Goal: Task Accomplishment & Management: Use online tool/utility

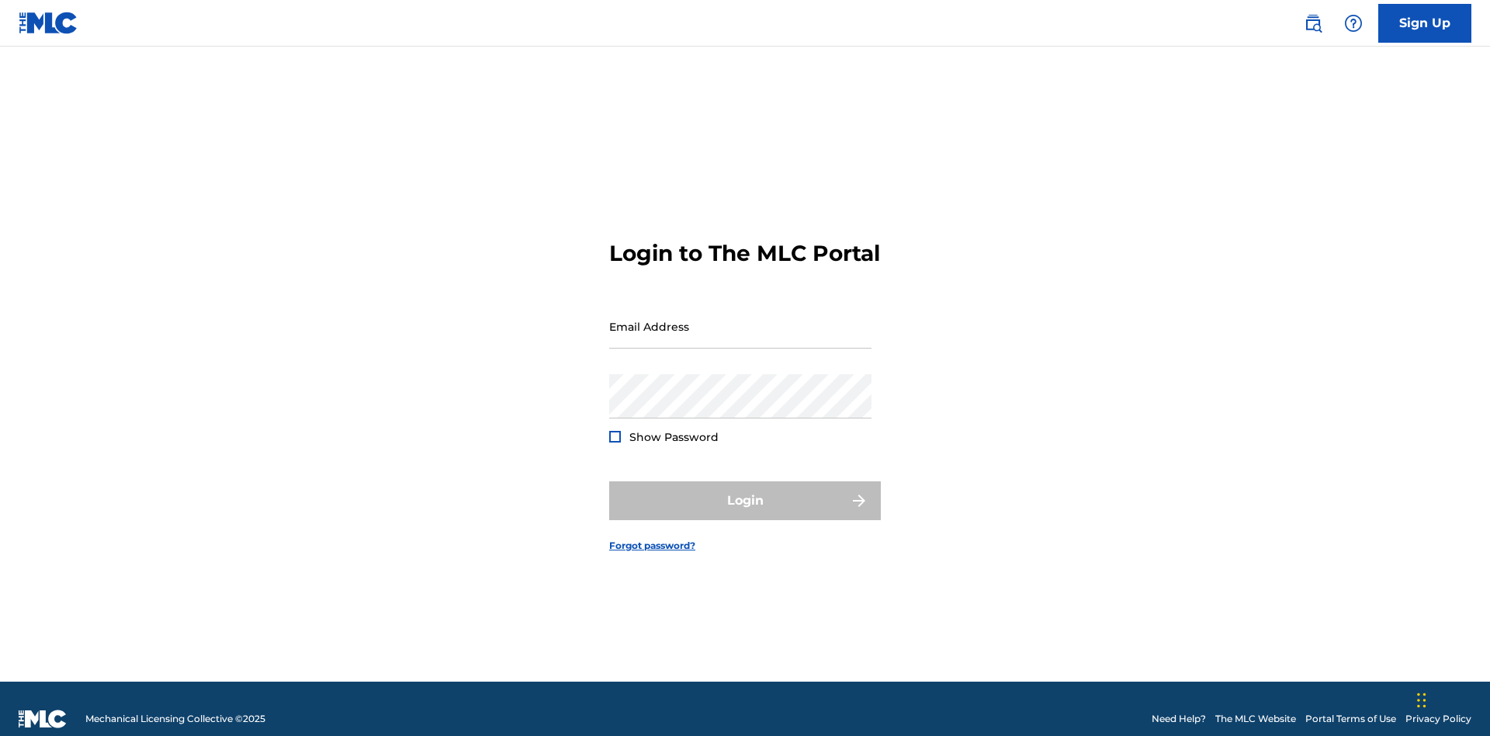
scroll to position [20, 0]
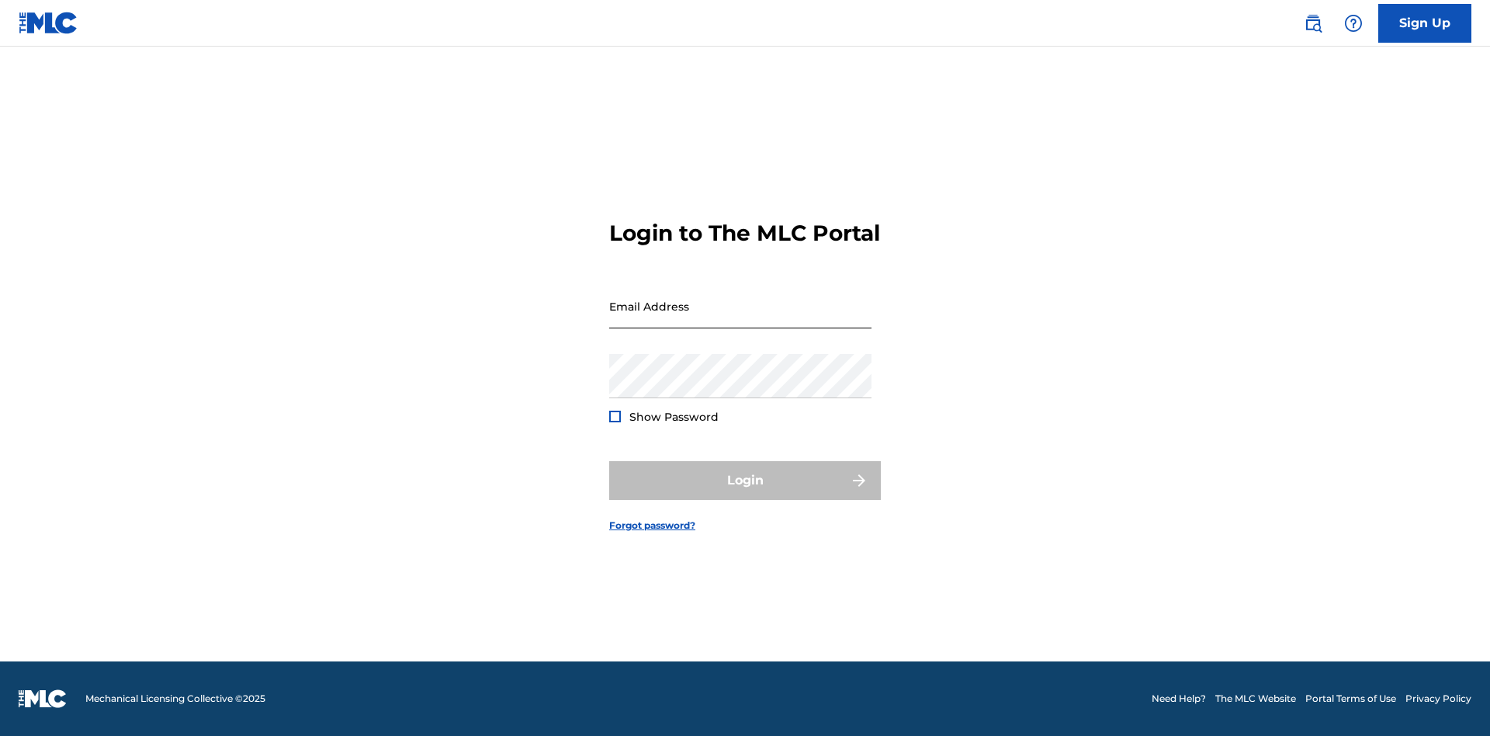
click at [740, 319] on input "Email Address" at bounding box center [740, 306] width 262 height 44
type input "[EMAIL_ADDRESS][DOMAIN_NAME]"
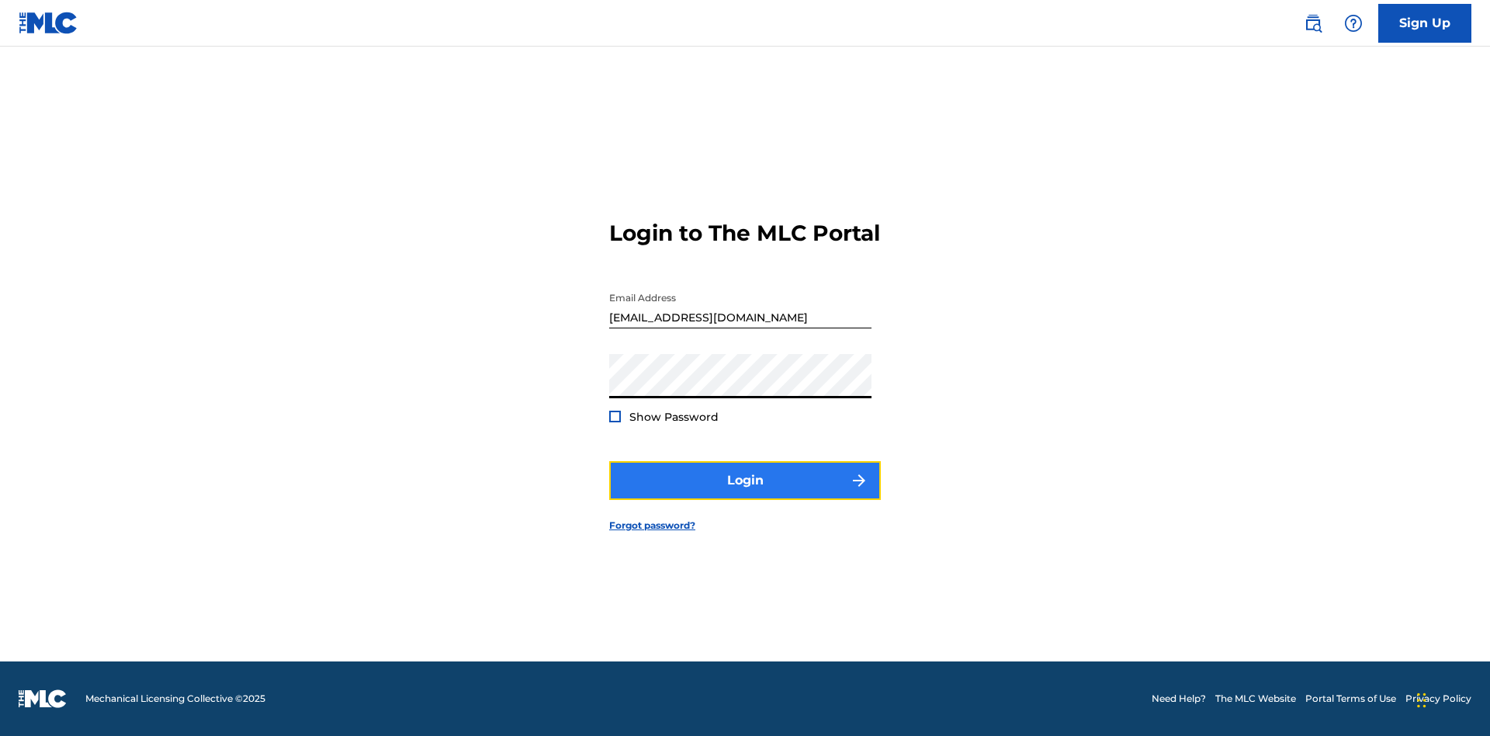
click at [745, 494] on button "Login" at bounding box center [745, 480] width 272 height 39
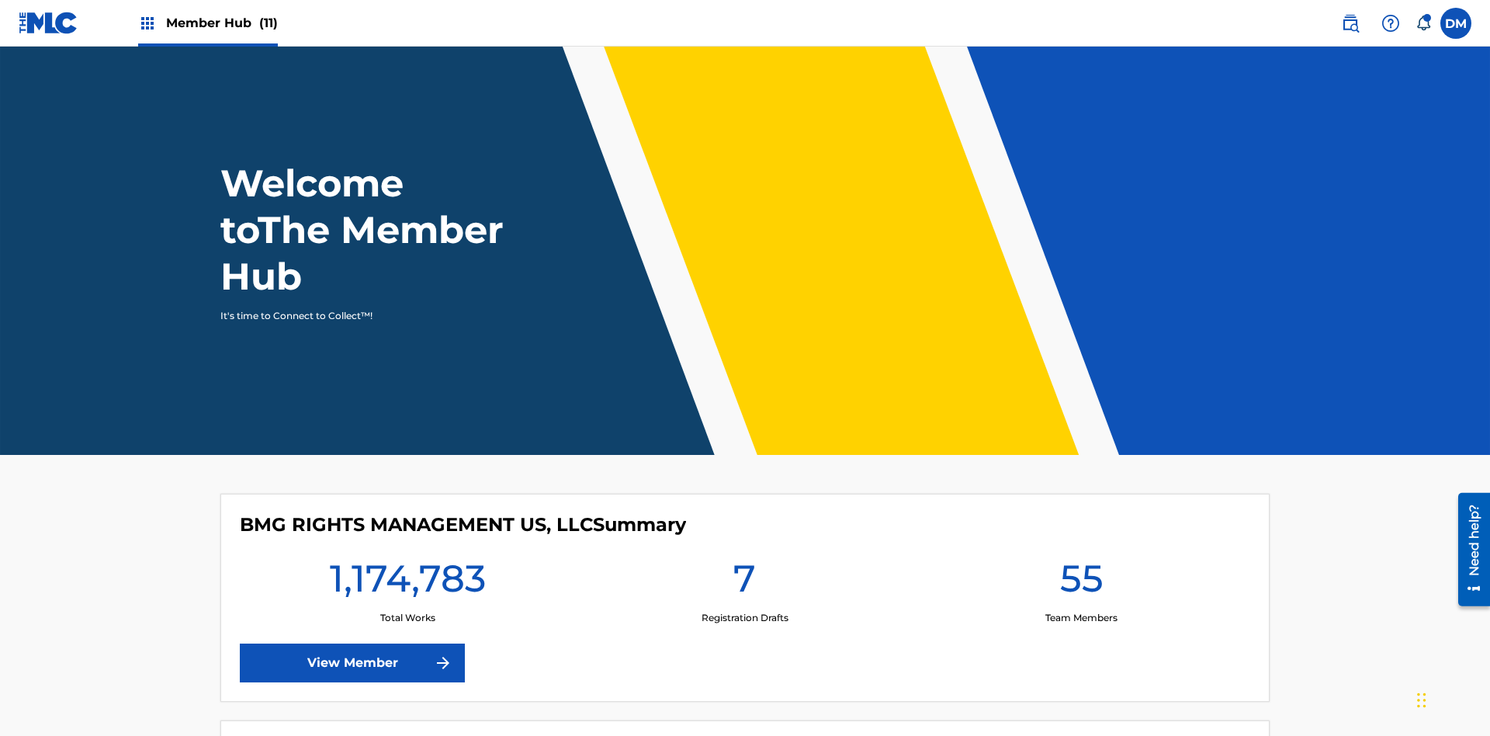
scroll to position [67, 0]
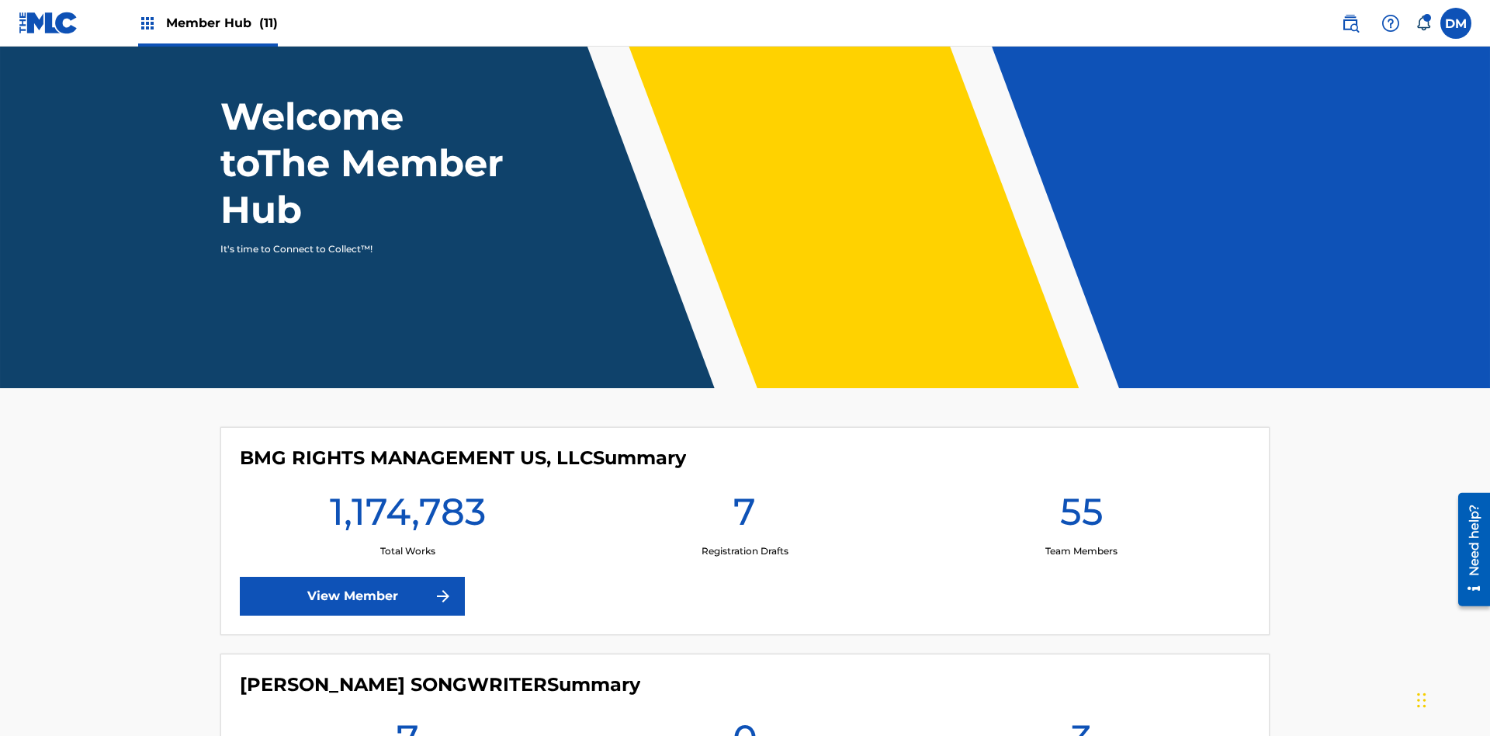
click at [207, 23] on span "Member Hub (11)" at bounding box center [222, 23] width 112 height 18
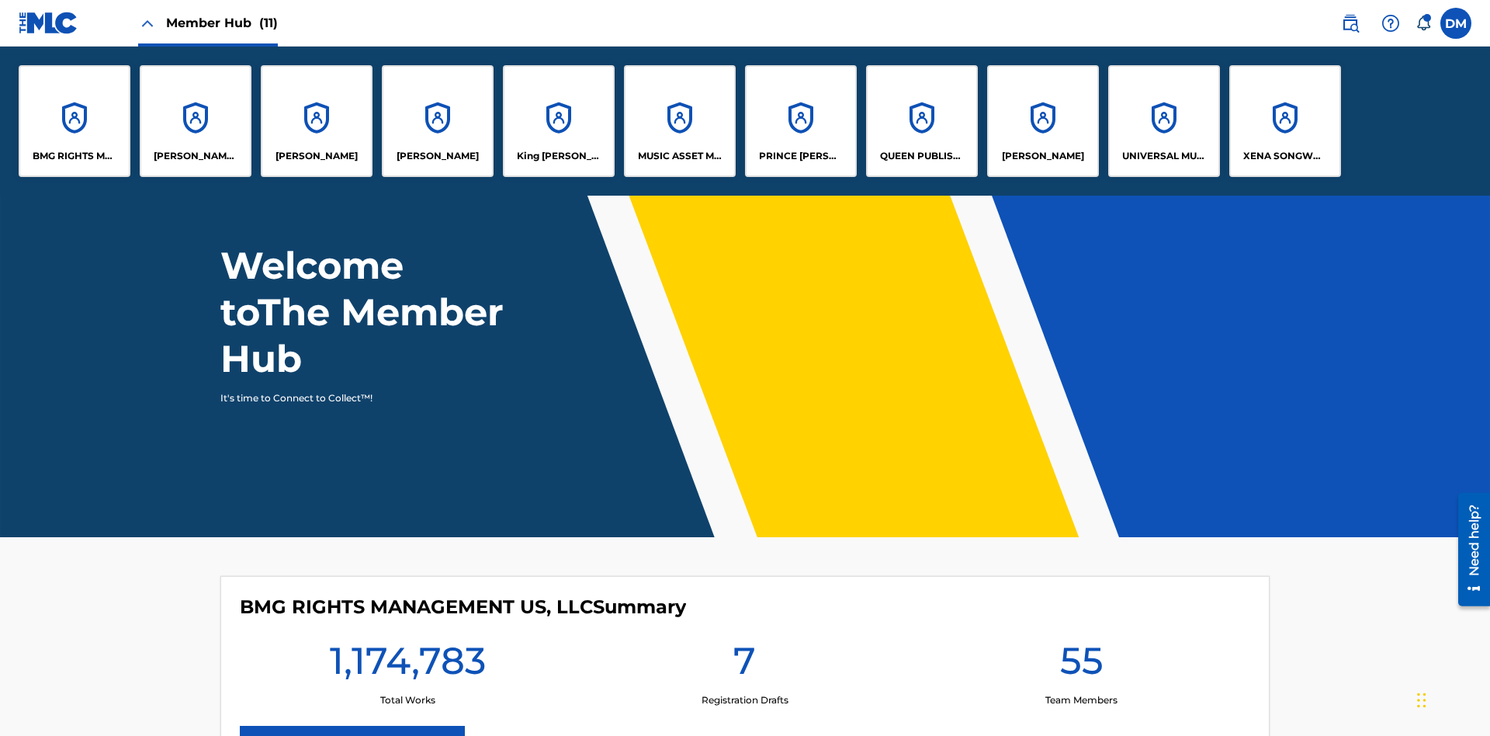
scroll to position [0, 0]
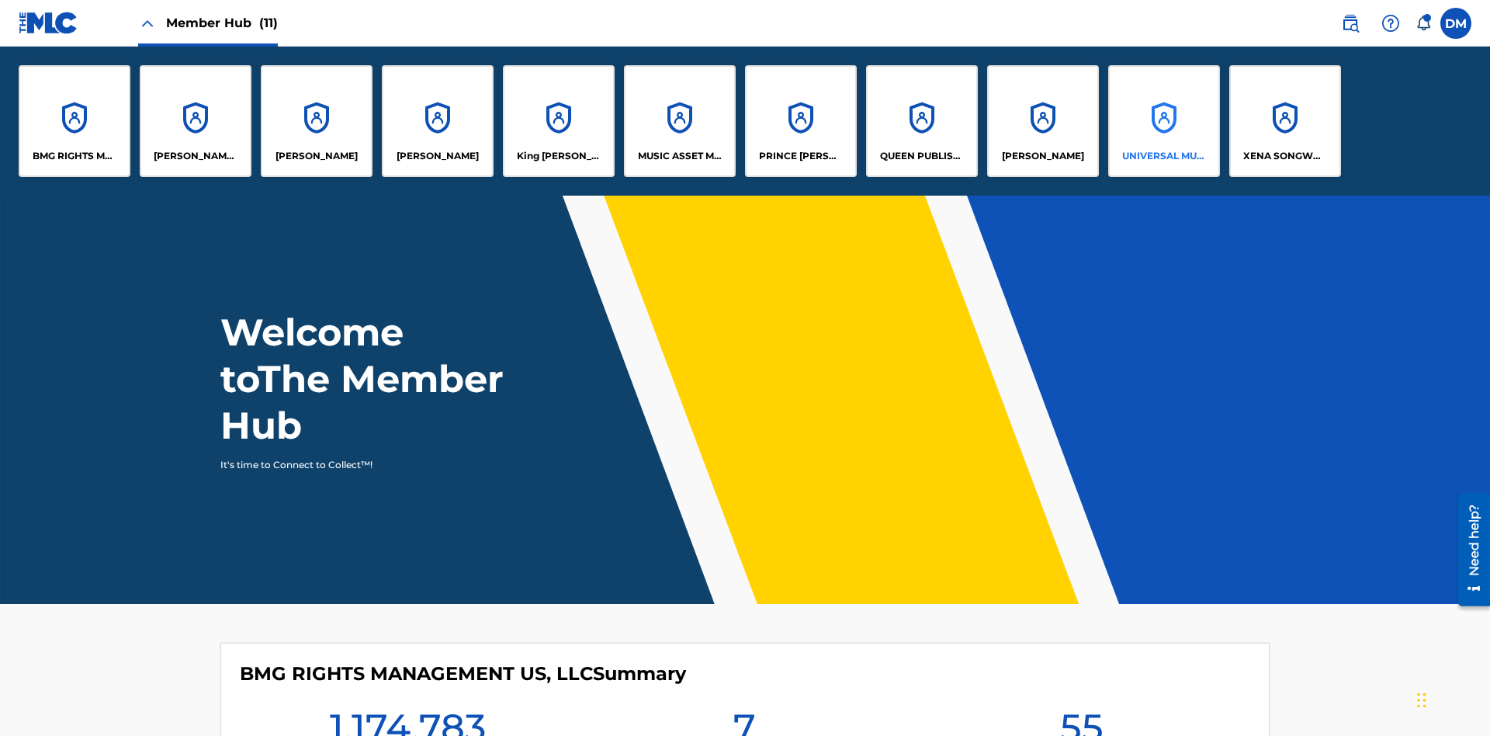
click at [1164, 156] on p "UNIVERSAL MUSIC PUB GROUP" at bounding box center [1164, 156] width 85 height 14
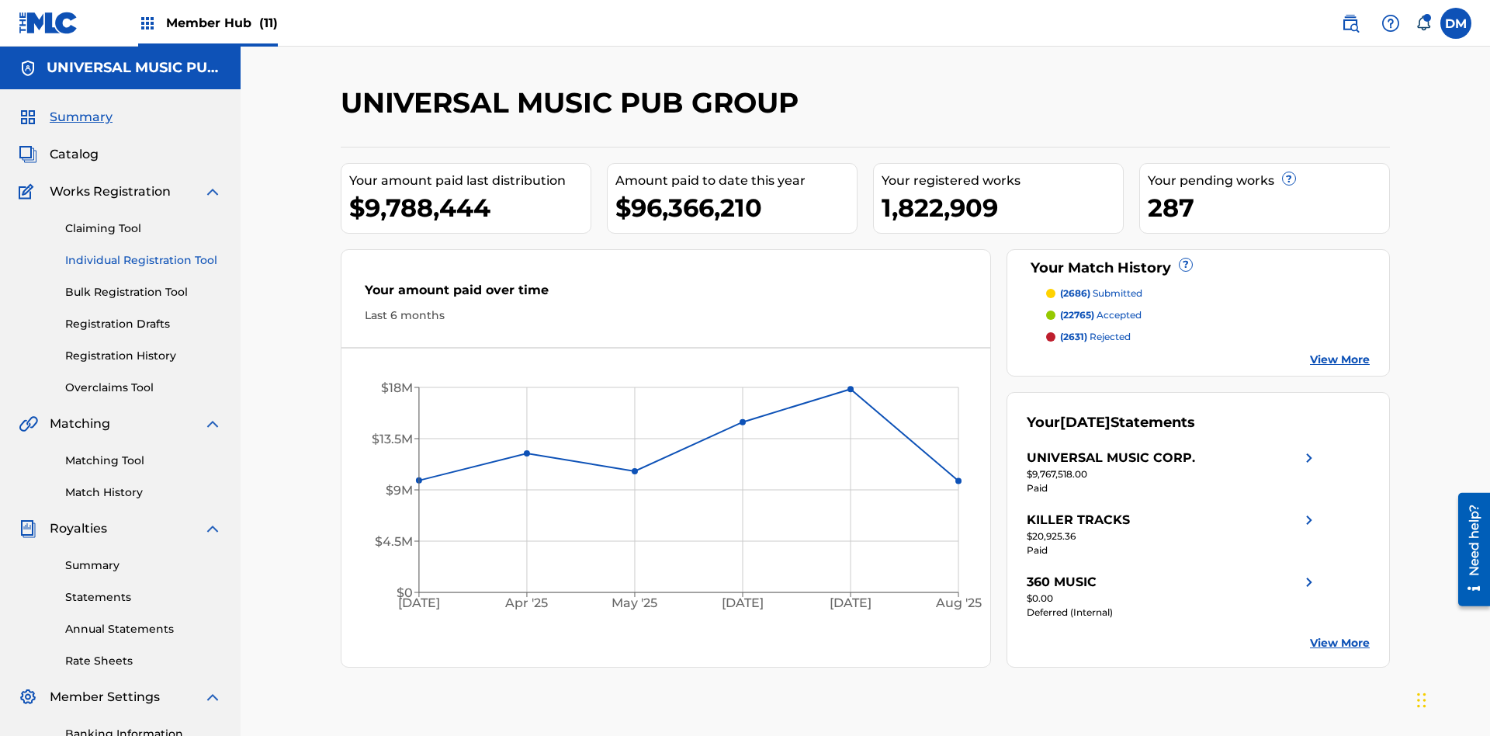
click at [144, 252] on link "Individual Registration Tool" at bounding box center [143, 260] width 157 height 16
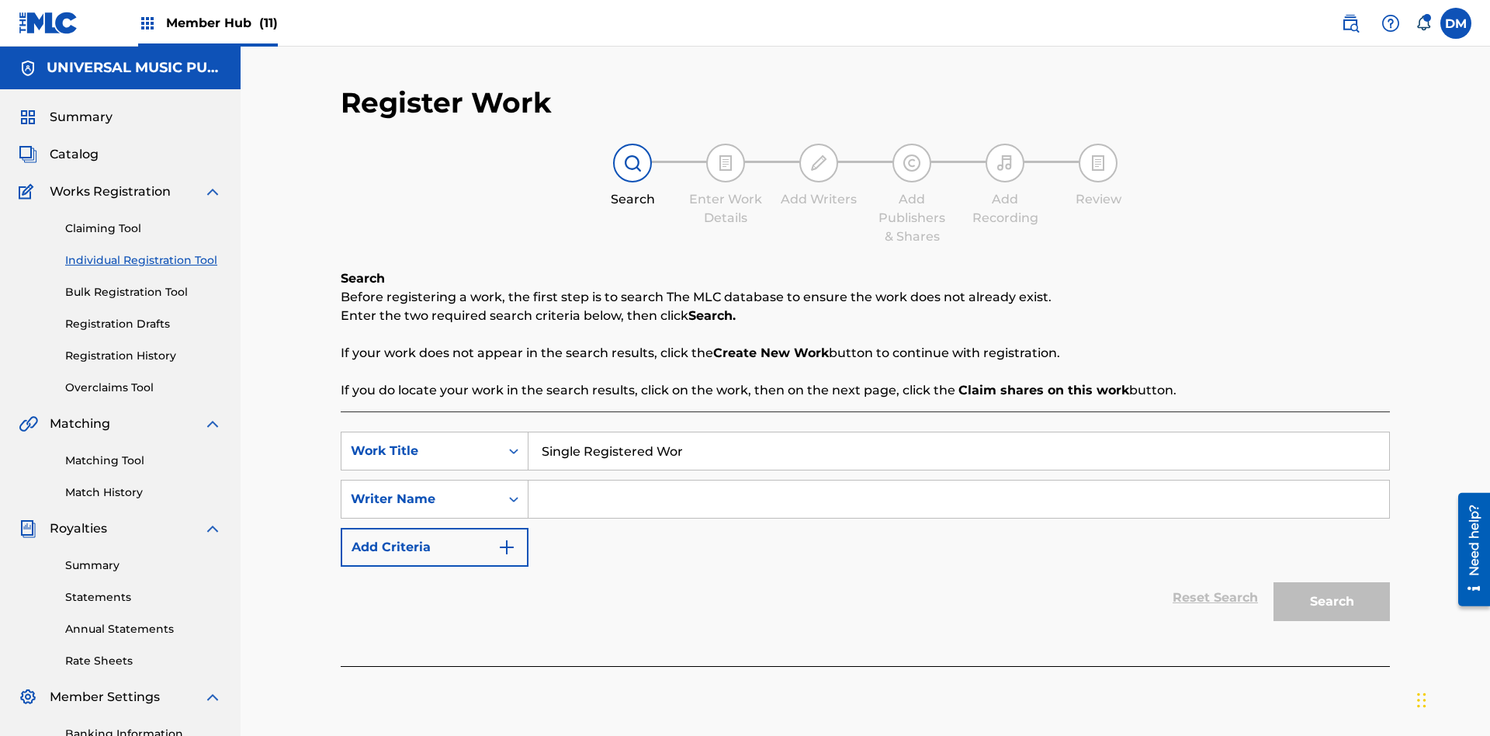
type input "Single Registered Work"
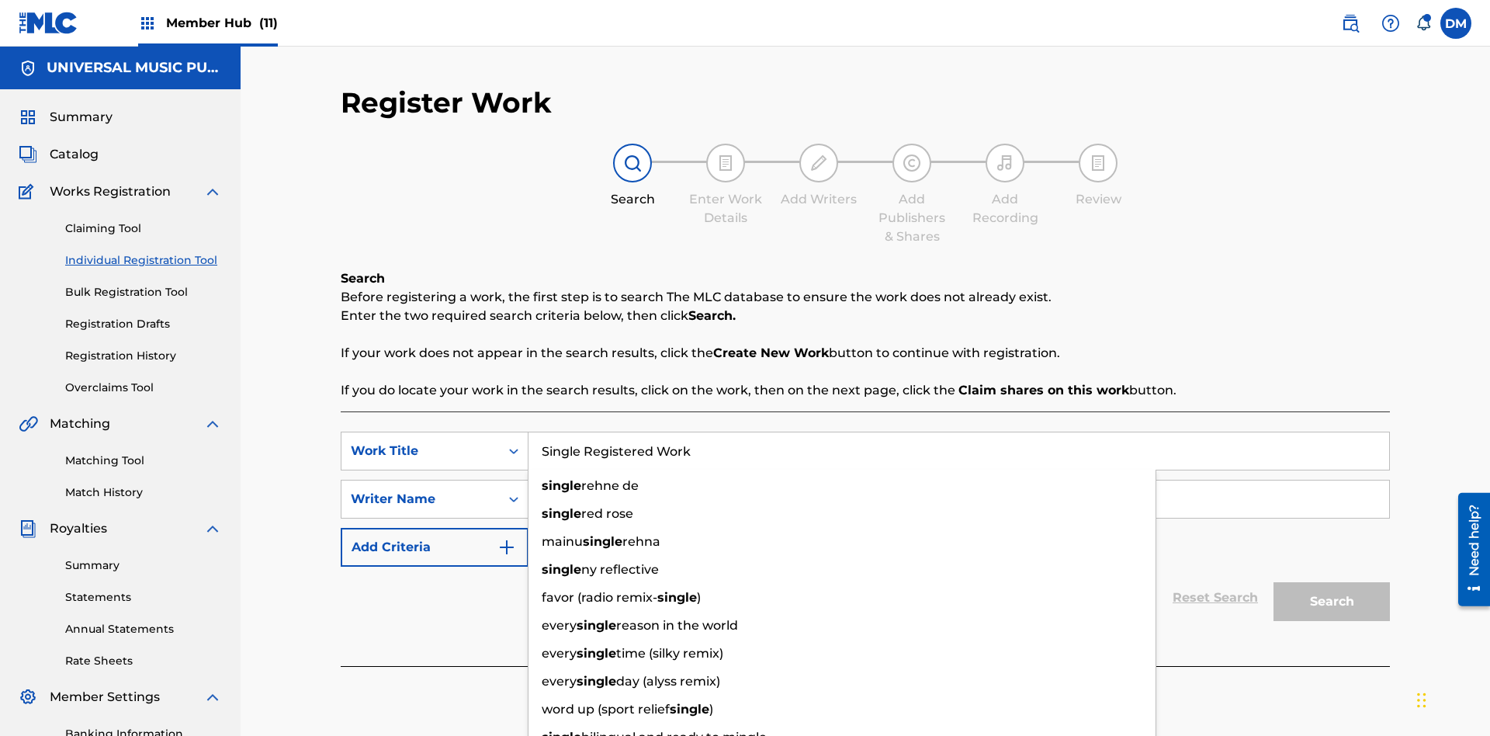
click at [959, 480] on input "Search Form" at bounding box center [959, 498] width 861 height 37
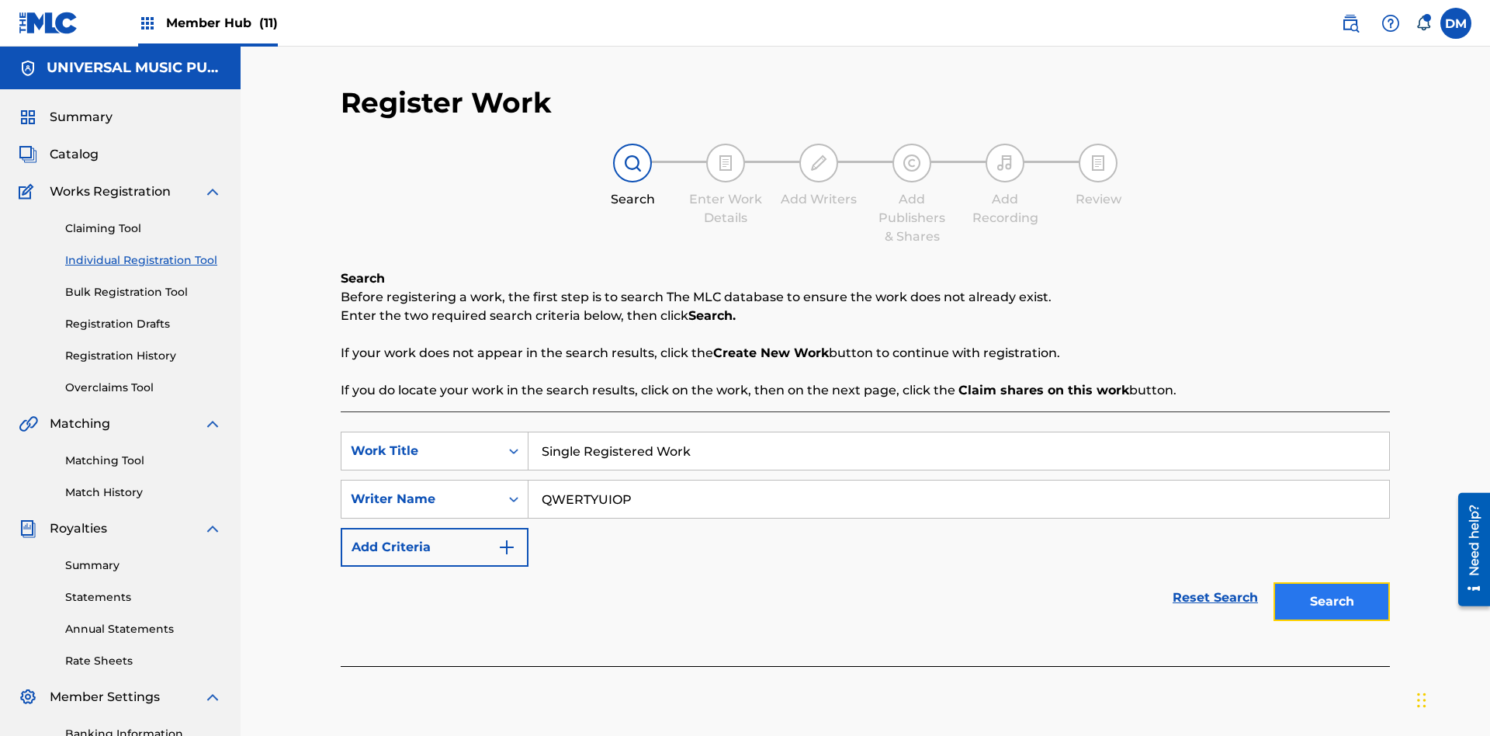
click at [1332, 582] on button "Search" at bounding box center [1332, 601] width 116 height 39
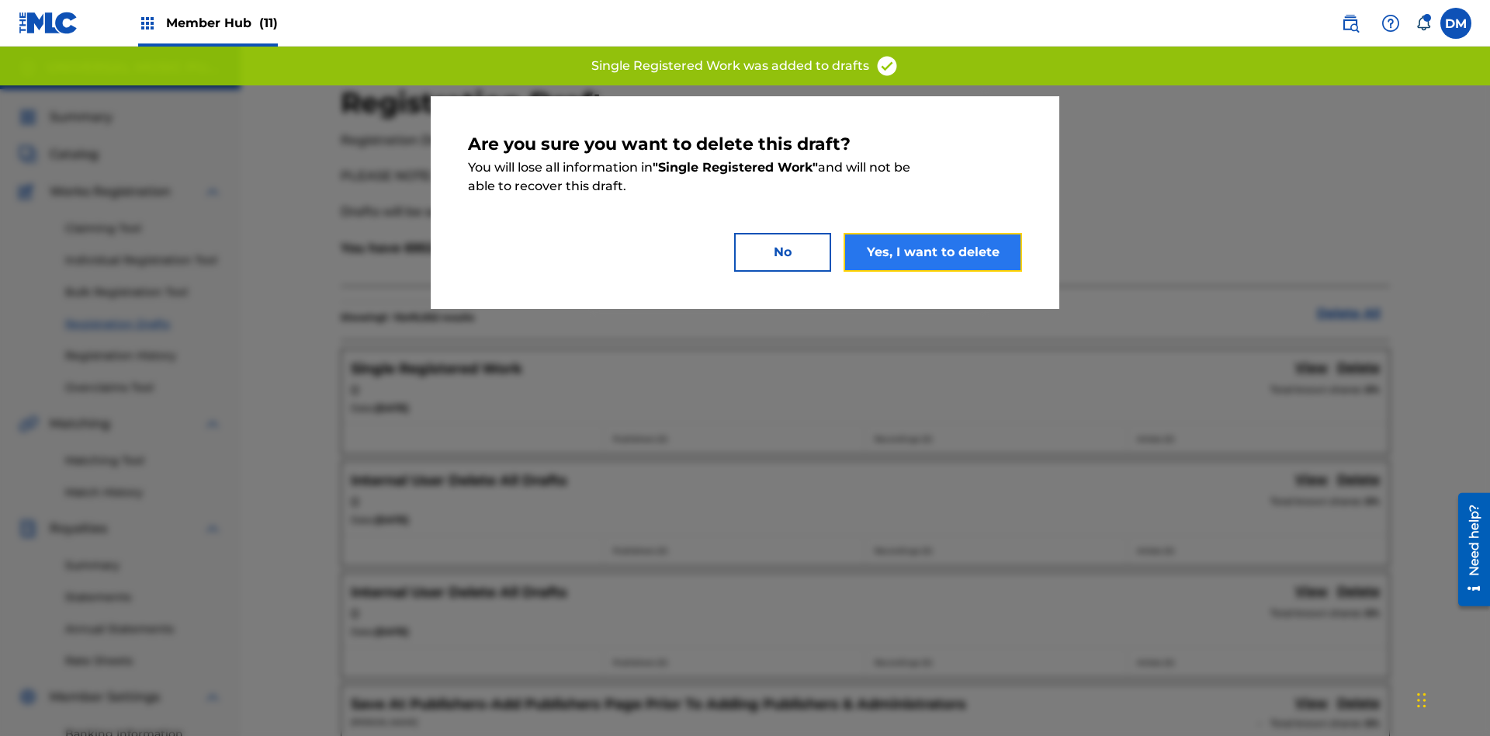
click at [933, 251] on button "Yes, I want to delete" at bounding box center [933, 252] width 179 height 39
